Goal: Purchase product/service

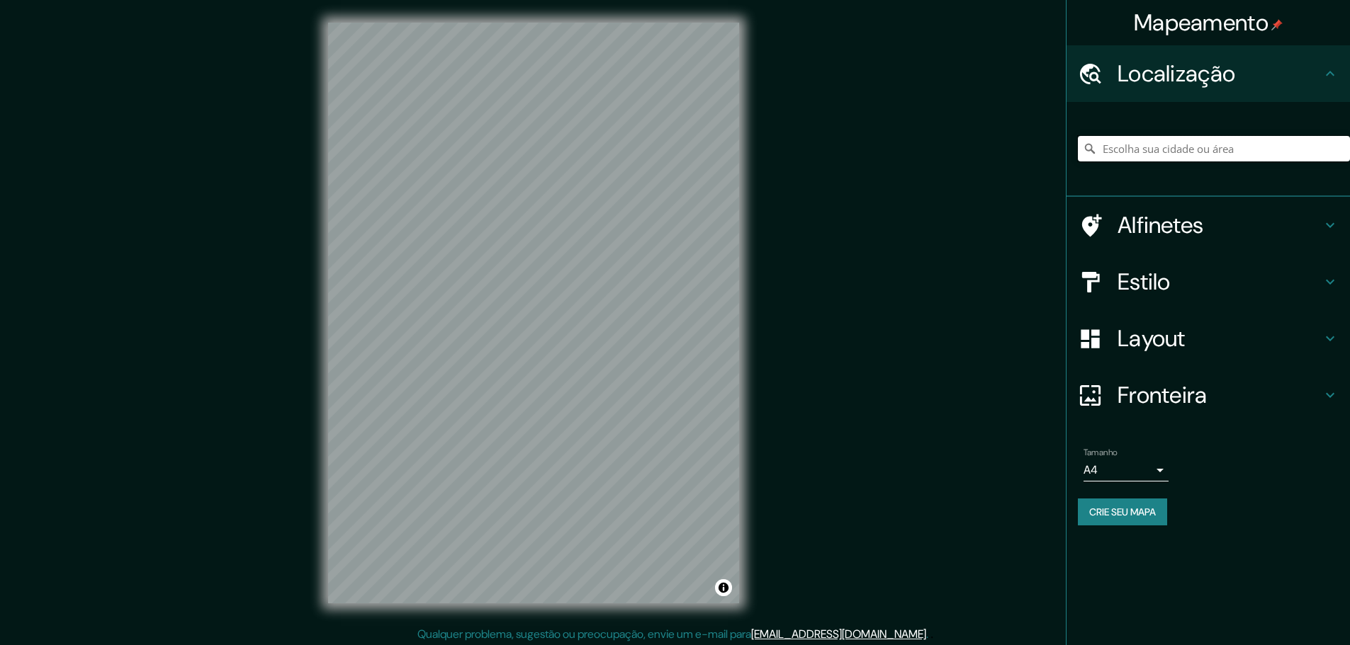
click at [1209, 143] on input "Escolha sua cidade ou área" at bounding box center [1213, 149] width 272 height 26
paste input "[GEOGRAPHIC_DATA]: [GEOGRAPHIC_DATA] K-05"
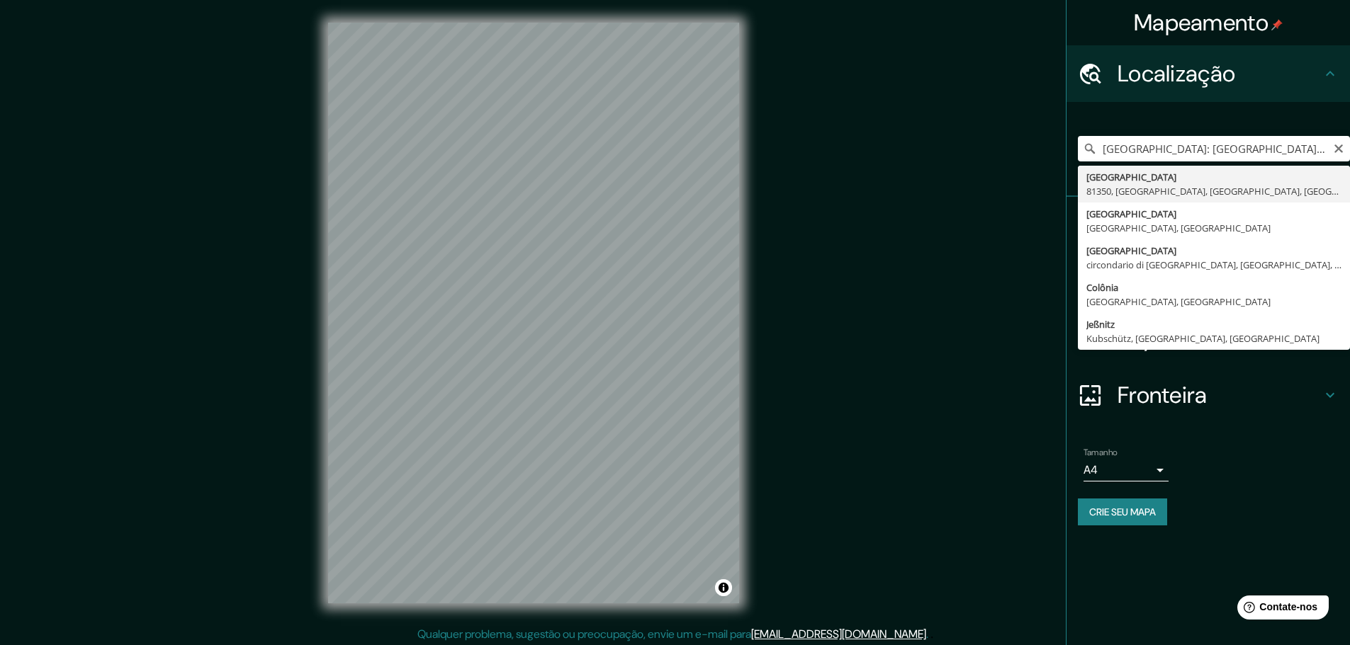
type input "[GEOGRAPHIC_DATA], [GEOGRAPHIC_DATA], [GEOGRAPHIC_DATA]"
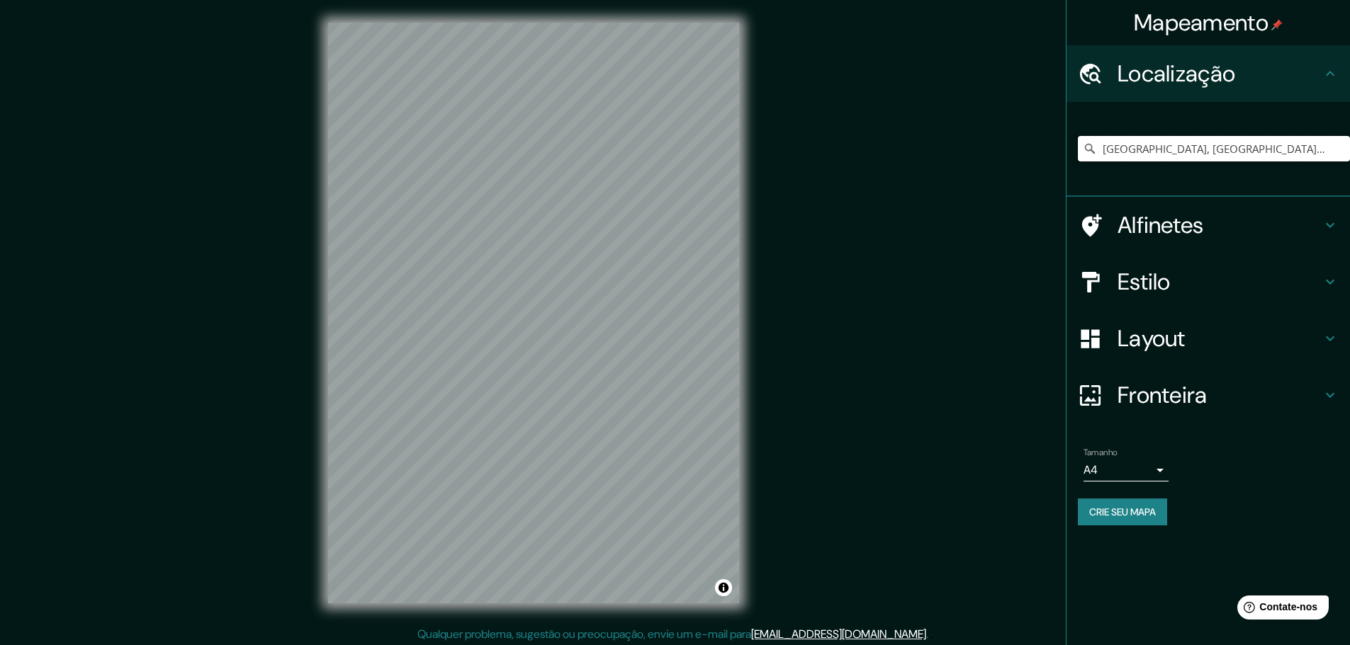
scroll to position [0, 0]
click at [1187, 276] on h4 "Estilo" at bounding box center [1219, 282] width 204 height 28
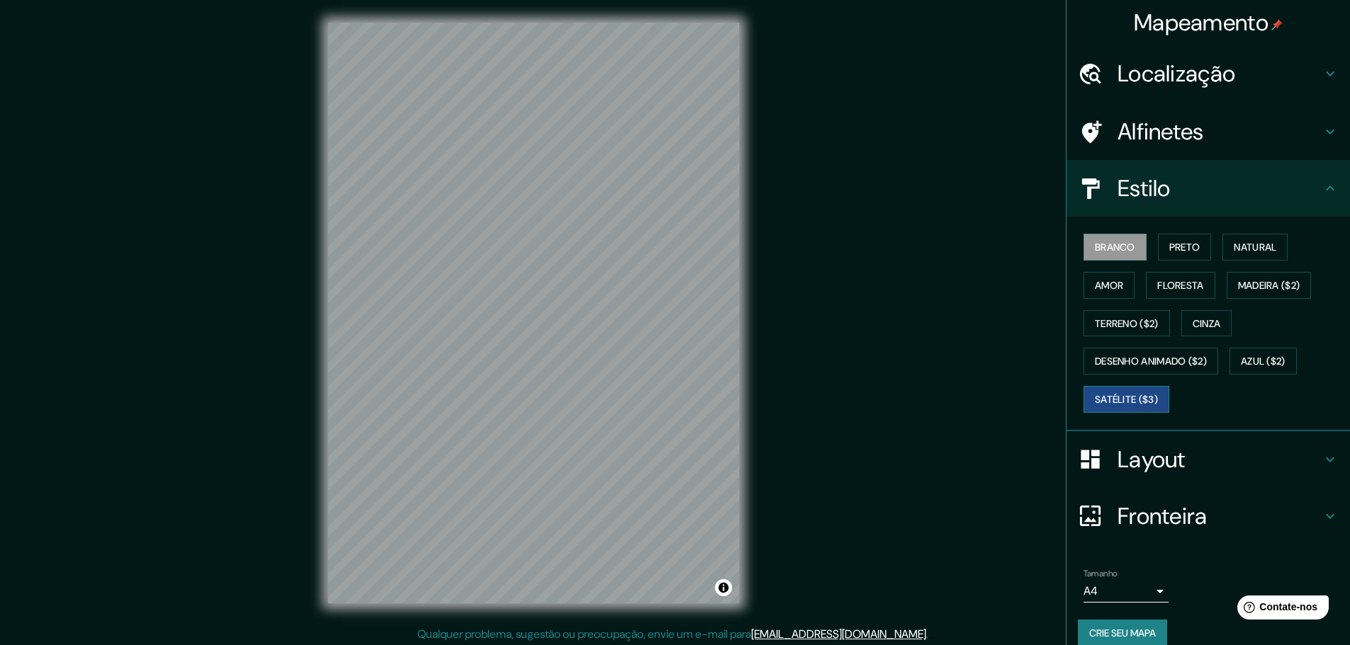
click at [1123, 410] on button "Satélite ($3)" at bounding box center [1126, 399] width 86 height 27
click at [1181, 60] on font "Localização" at bounding box center [1176, 74] width 118 height 30
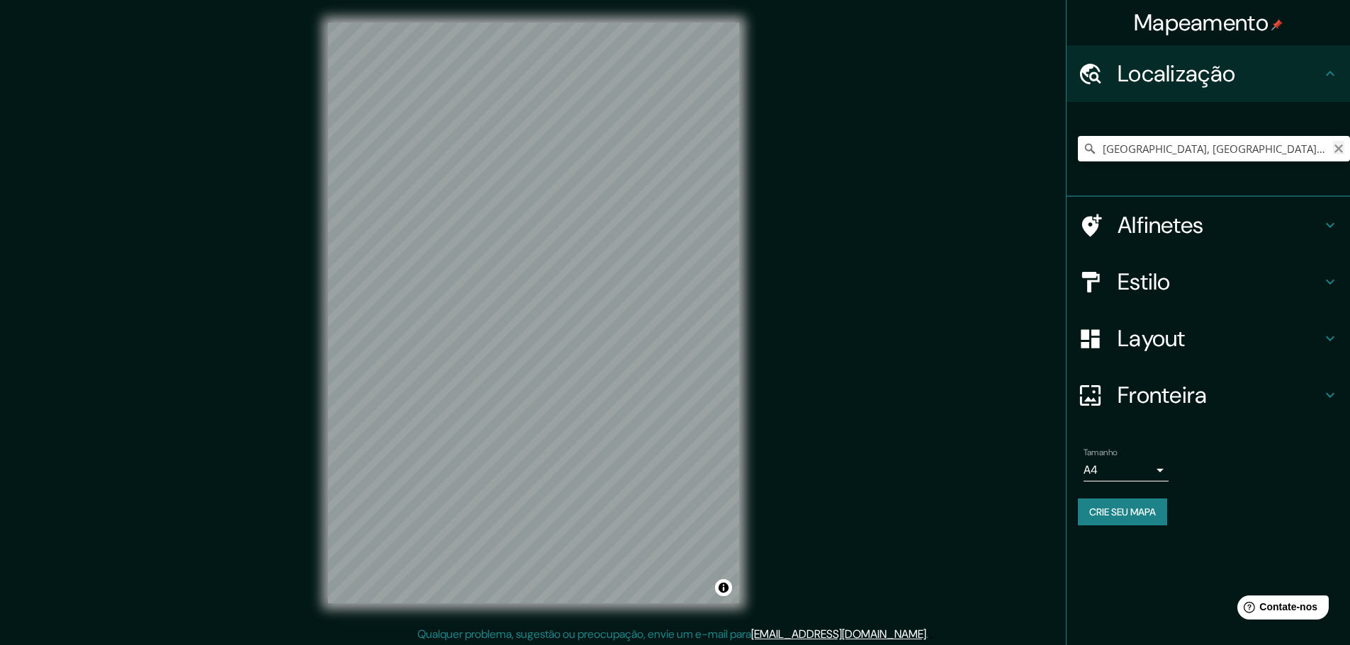
click at [1339, 152] on icon "Claro" at bounding box center [1338, 148] width 11 height 11
click at [1218, 152] on input "Escolha sua cidade ou área" at bounding box center [1213, 149] width 272 height 26
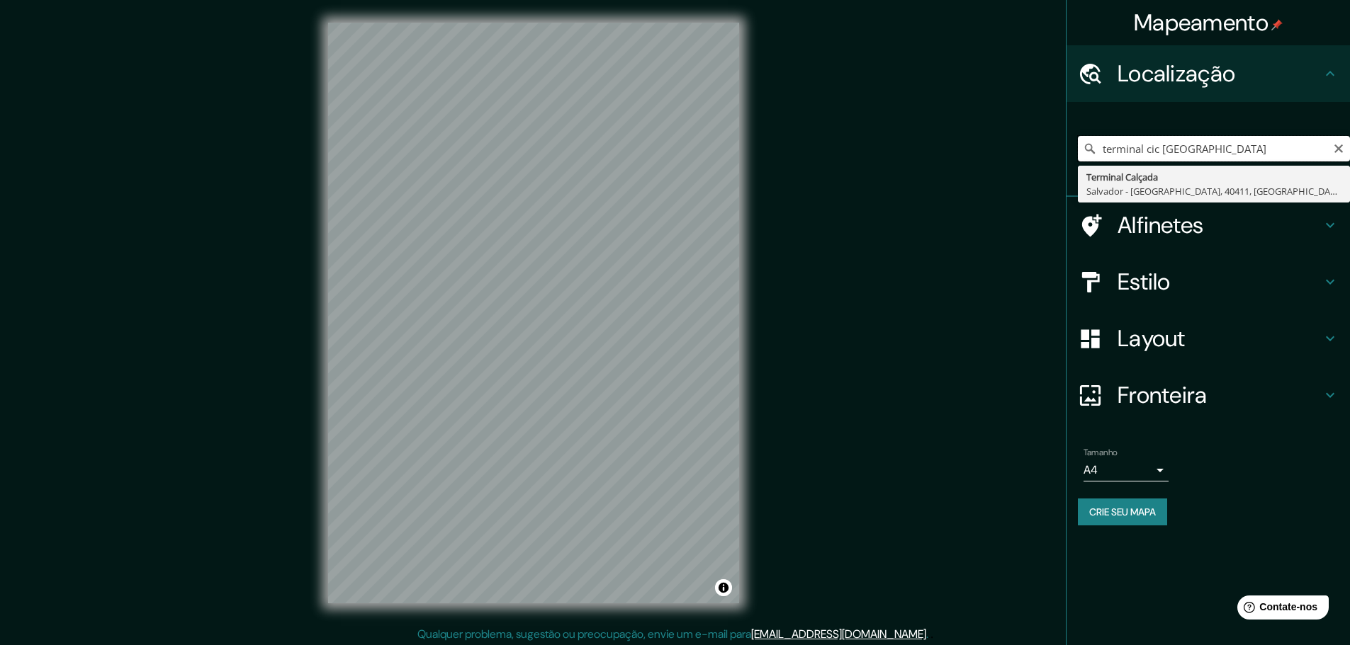
drag, startPoint x: 1200, startPoint y: 143, endPoint x: 1162, endPoint y: 155, distance: 39.4
click at [1162, 155] on input "terminal cic [GEOGRAPHIC_DATA]" at bounding box center [1213, 149] width 272 height 26
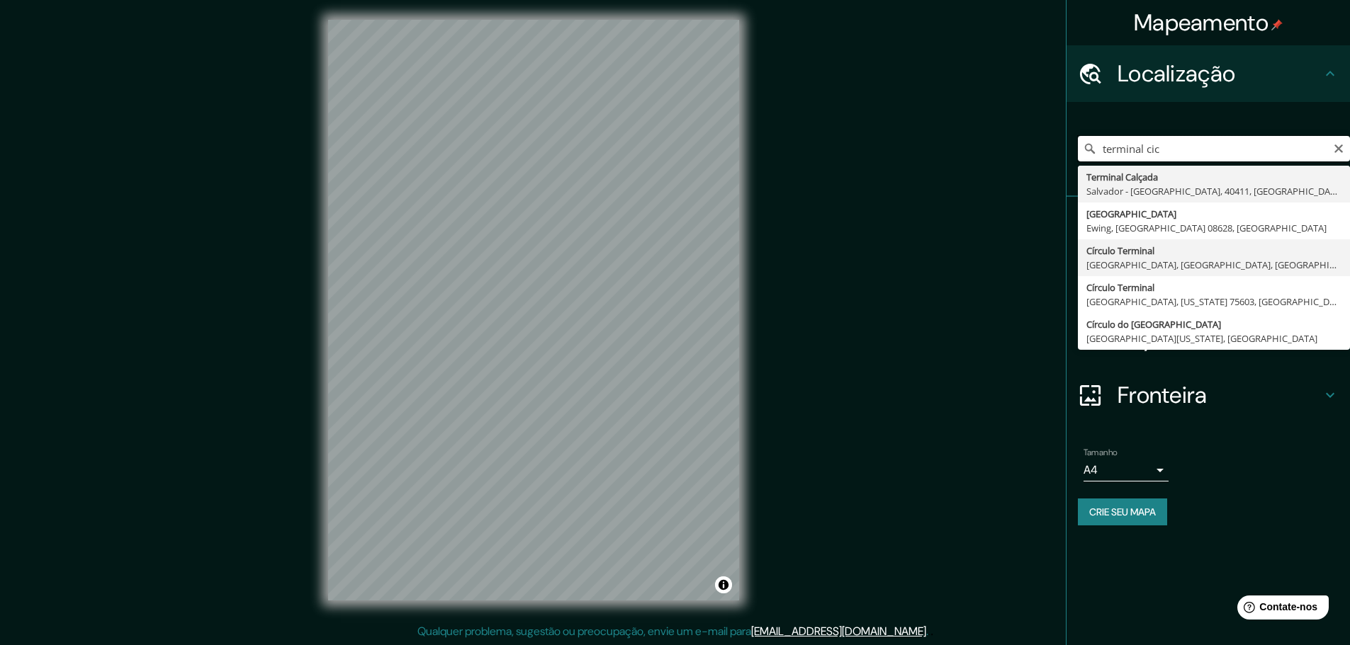
scroll to position [4, 0]
drag, startPoint x: 1194, startPoint y: 155, endPoint x: 914, endPoint y: 92, distance: 286.8
click at [943, 143] on div "Mapeamento Localização terminal cic Terminal [GEOGRAPHIC_DATA], [GEOGRAPHIC_DAT…" at bounding box center [675, 320] width 1350 height 649
type input "Rua [PERSON_NAME][GEOGRAPHIC_DATA], [GEOGRAPHIC_DATA], [GEOGRAPHIC_DATA] - [GEO…"
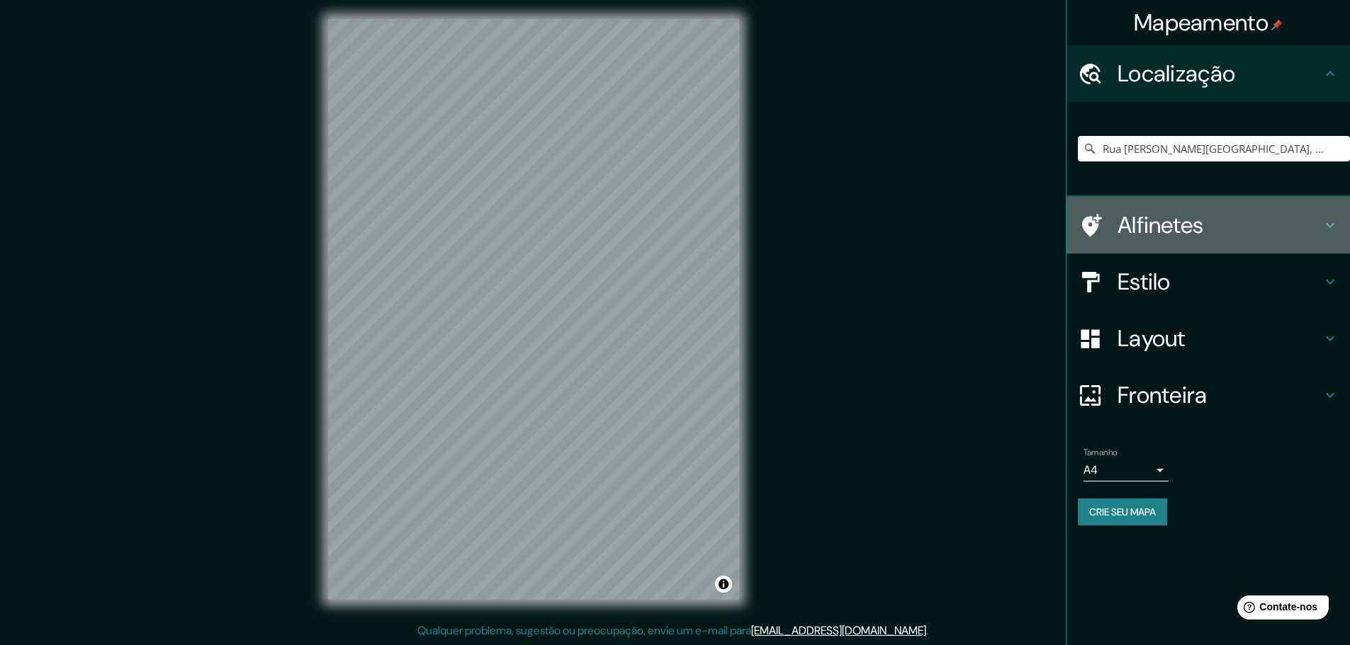
click at [1194, 239] on font "Alfinetes" at bounding box center [1160, 225] width 86 height 30
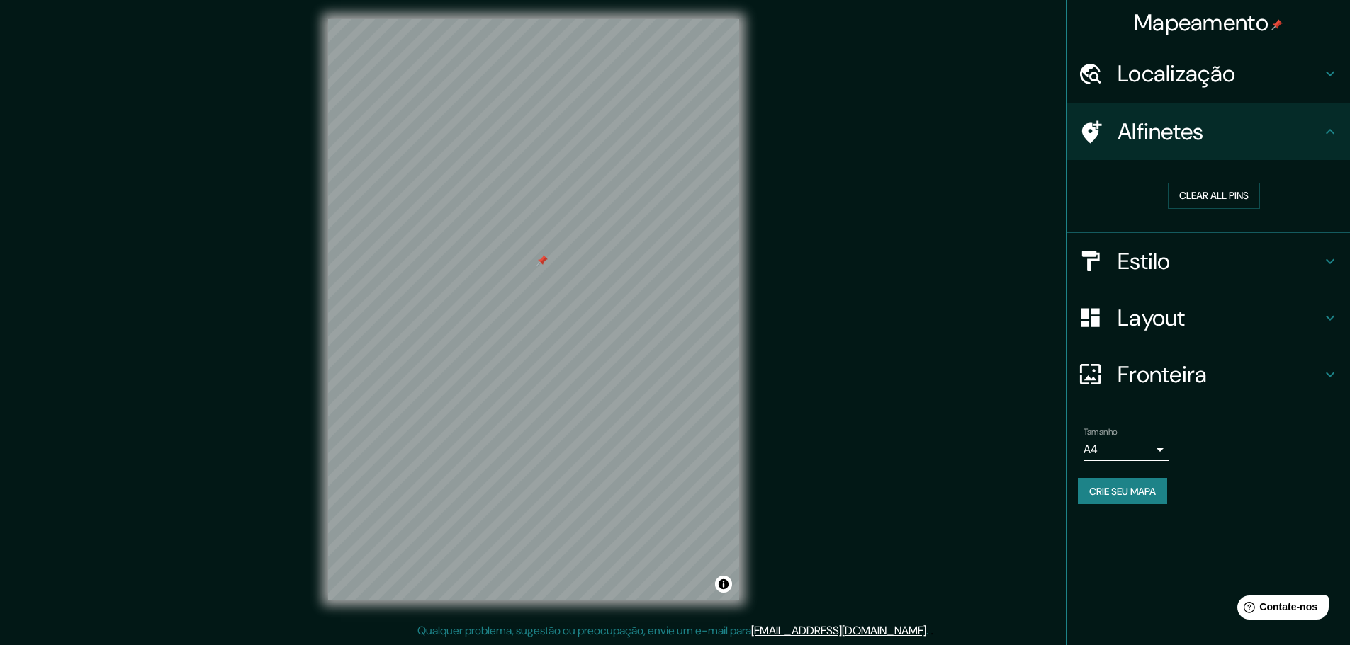
click at [1213, 306] on h4 "Layout" at bounding box center [1219, 318] width 204 height 28
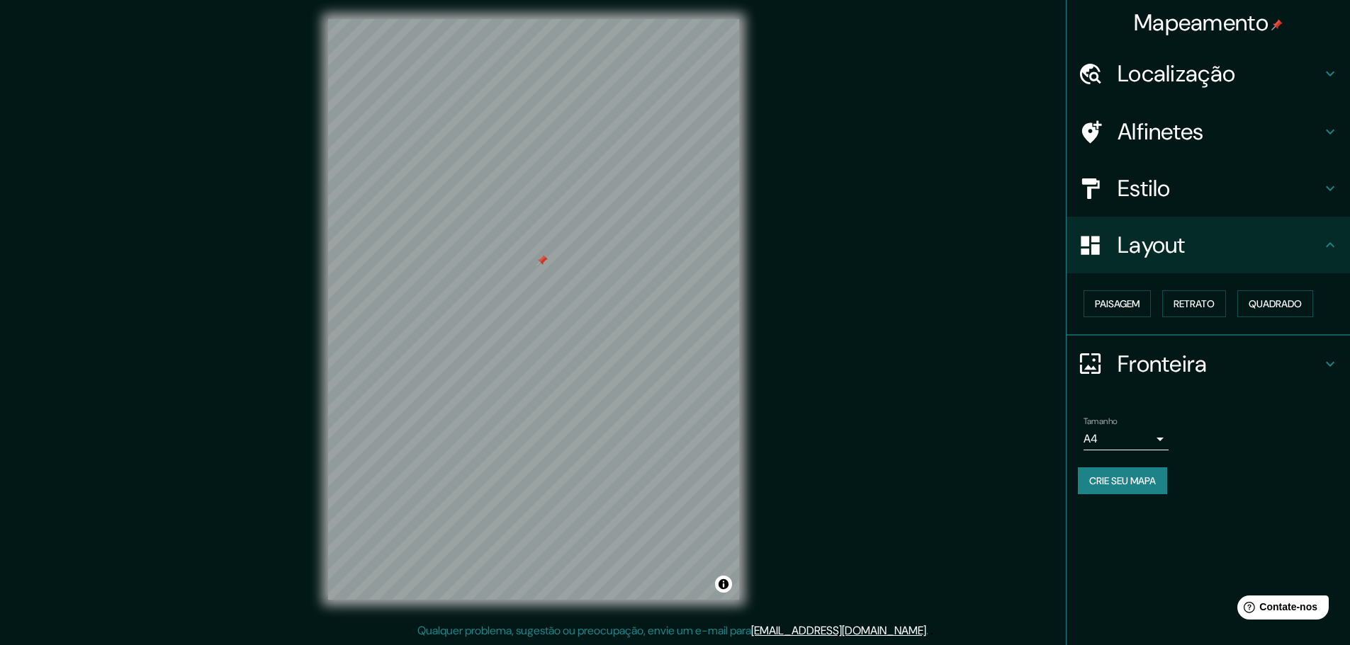
click at [1259, 59] on div "Localização" at bounding box center [1207, 73] width 283 height 57
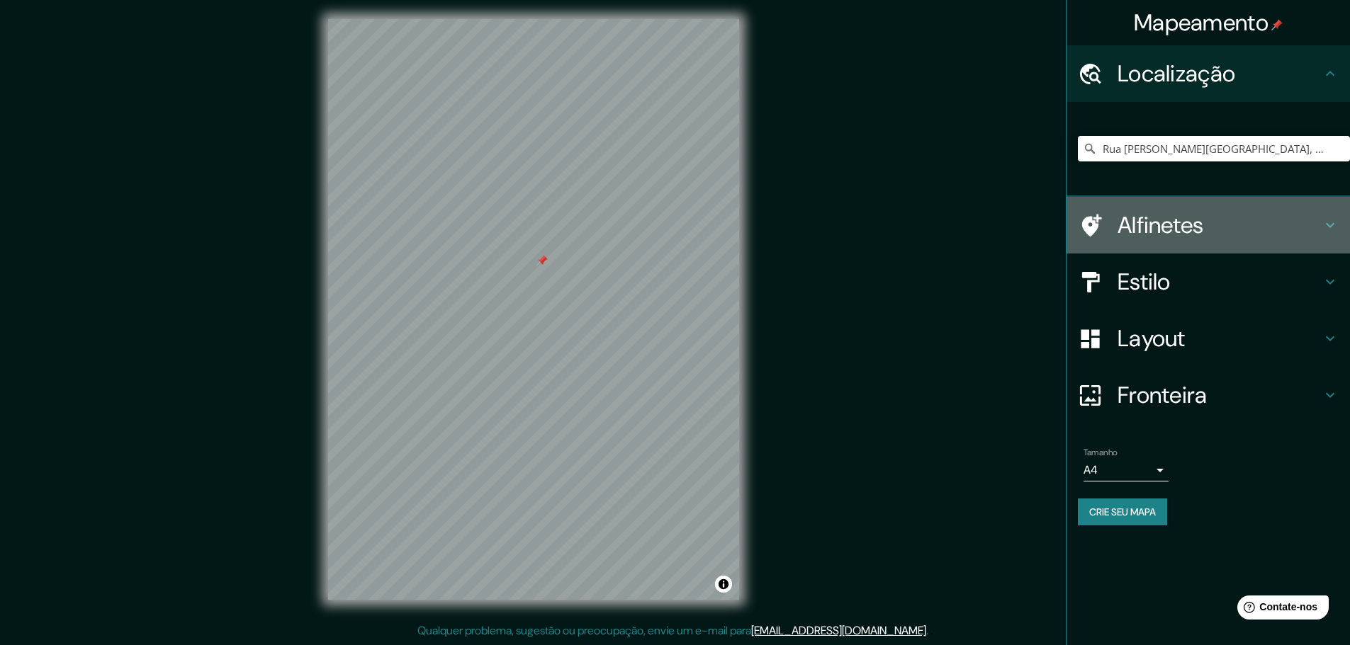
click at [1231, 221] on h4 "Alfinetes" at bounding box center [1219, 225] width 204 height 28
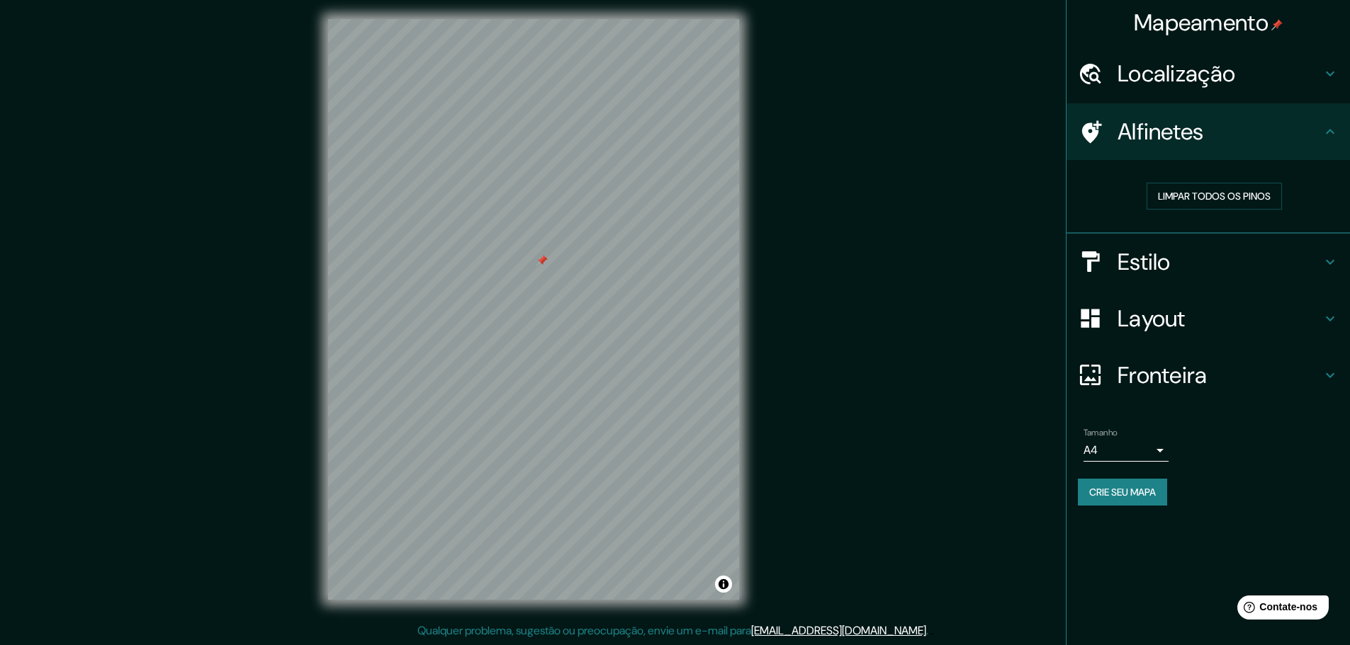
click at [1190, 260] on h4 "Estilo" at bounding box center [1219, 262] width 204 height 28
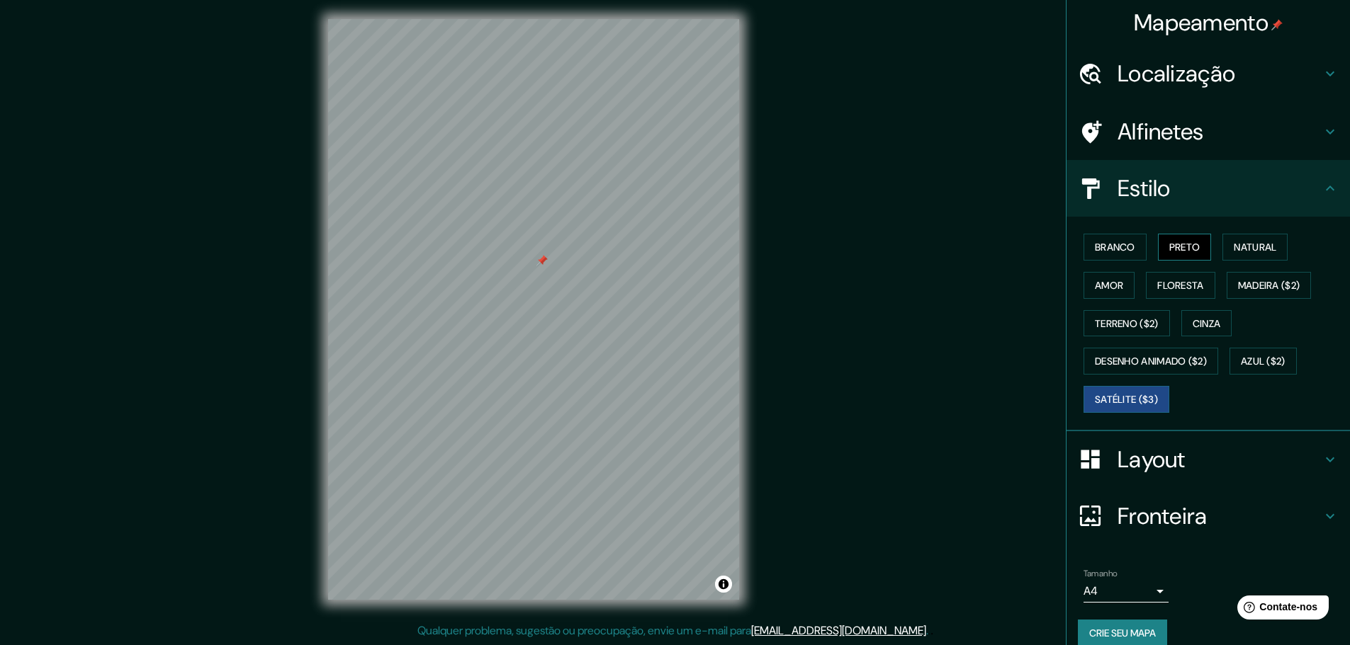
click at [1187, 252] on font "Preto" at bounding box center [1184, 247] width 31 height 13
click at [1102, 246] on font "Branco" at bounding box center [1114, 247] width 40 height 13
click at [1251, 256] on font "Natural" at bounding box center [1254, 247] width 43 height 18
click at [1157, 281] on font "Floresta" at bounding box center [1180, 285] width 46 height 13
click at [1102, 298] on button "Amor" at bounding box center [1108, 285] width 51 height 27
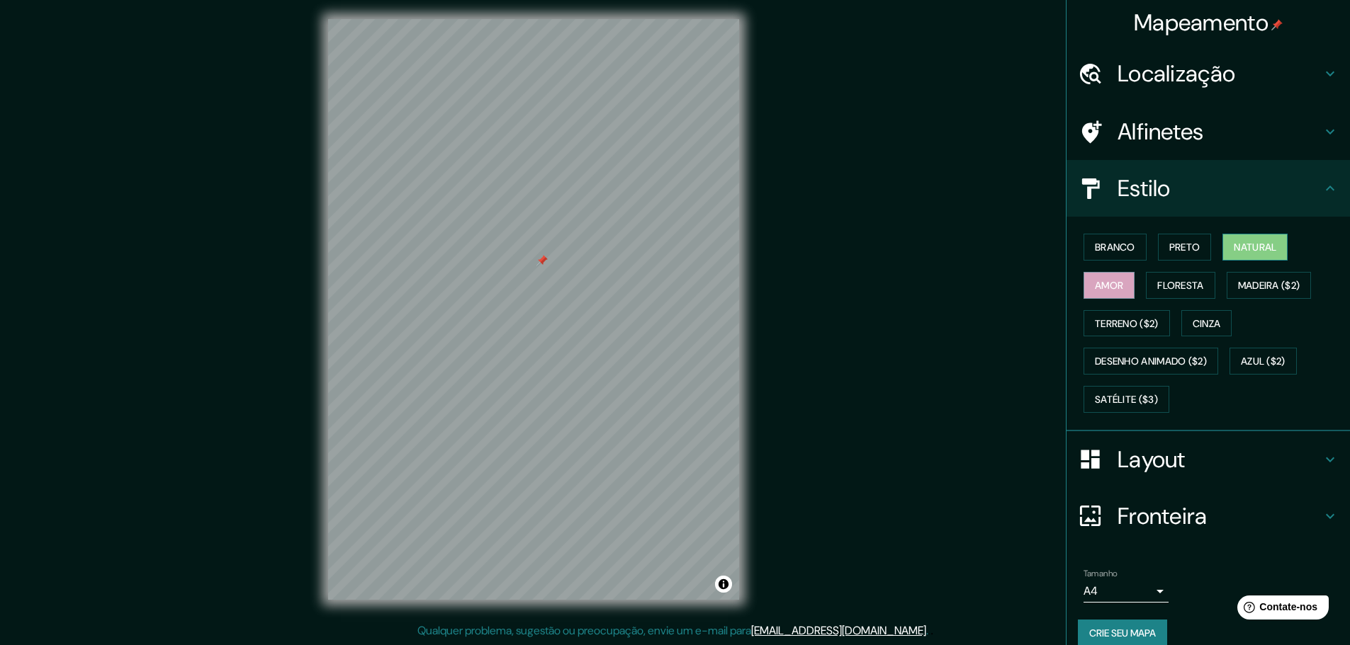
click at [1230, 260] on button "Natural" at bounding box center [1254, 247] width 65 height 27
